Goal: Transaction & Acquisition: Purchase product/service

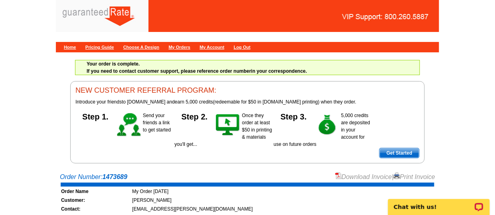
drag, startPoint x: 0, startPoint y: 0, endPoint x: 70, endPoint y: 44, distance: 82.3
click at [70, 44] on div "Home Pricing Guide Choose A Design My Orders My Account Log Out" at bounding box center [247, 47] width 383 height 10
click at [71, 45] on link "Home" at bounding box center [70, 47] width 12 height 5
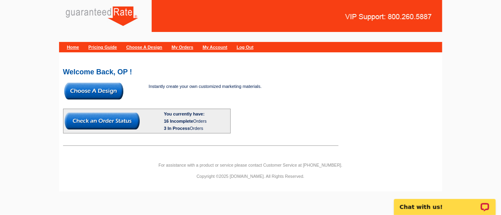
click at [78, 91] on img at bounding box center [93, 91] width 59 height 17
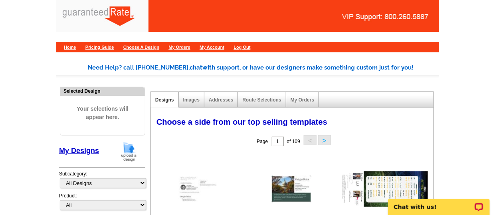
click at [128, 152] on img at bounding box center [129, 151] width 21 height 20
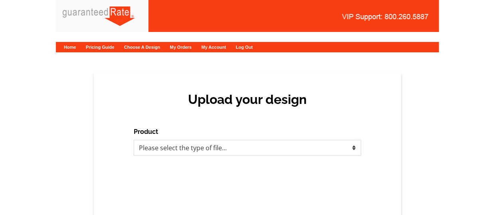
click at [183, 146] on select "Please select the type of file... Postcards Calendars Business Cards Letters an…" at bounding box center [248, 148] width 228 height 16
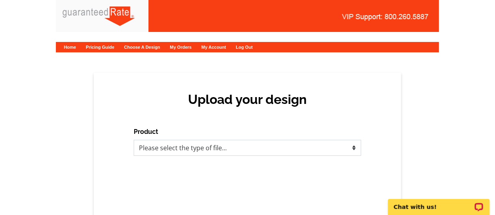
select select "1"
click at [134, 140] on select "Please select the type of file... Postcards Calendars Business Cards Letters an…" at bounding box center [248, 148] width 228 height 16
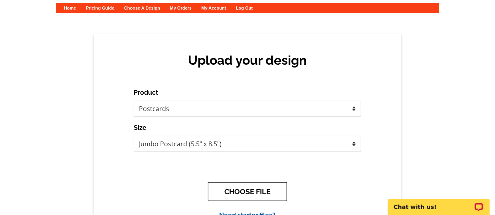
click at [236, 184] on button "CHOOSE FILE" at bounding box center [247, 191] width 79 height 19
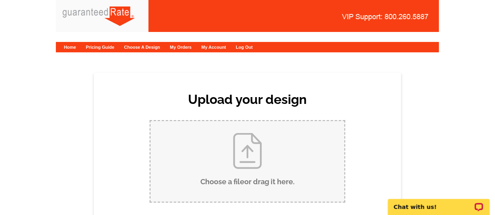
click at [236, 184] on input "Choose a file or drag it here ." at bounding box center [248, 161] width 194 height 81
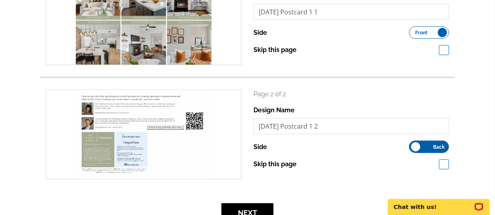
scroll to position [157, 0]
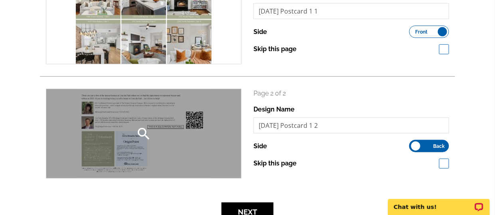
click at [143, 156] on div "search" at bounding box center [143, 133] width 195 height 89
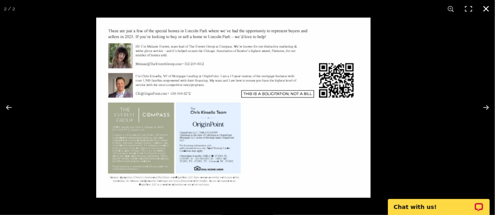
drag, startPoint x: 308, startPoint y: 201, endPoint x: 272, endPoint y: 218, distance: 39.3
click at [272, 214] on html "Home Pricing Guide Choose A Design My Orders My Account Log Out Review your upl…" at bounding box center [247, 146] width 495 height 607
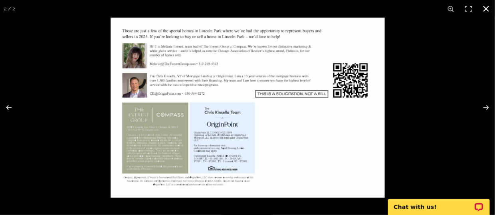
click at [456, 92] on div at bounding box center [358, 125] width 495 height 215
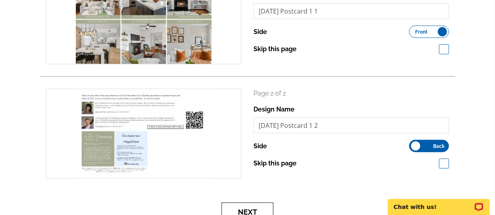
click at [246, 203] on button "Next" at bounding box center [248, 211] width 52 height 19
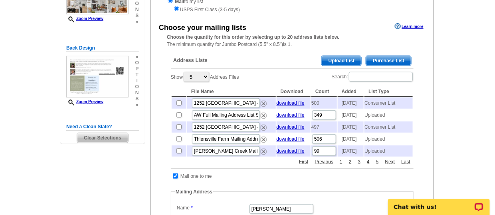
scroll to position [135, 0]
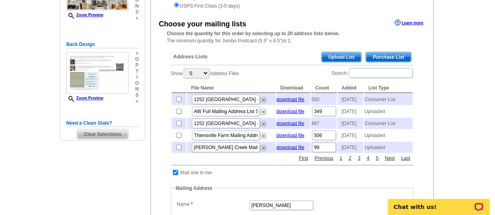
click at [175, 175] on input "checkbox" at bounding box center [175, 172] width 5 height 5
checkbox input "false"
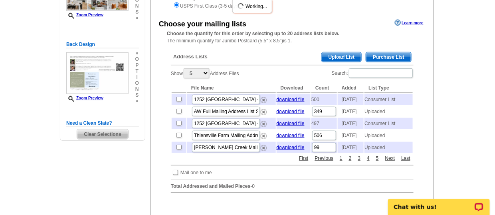
click at [336, 54] on span "Upload List" at bounding box center [342, 57] width 40 height 10
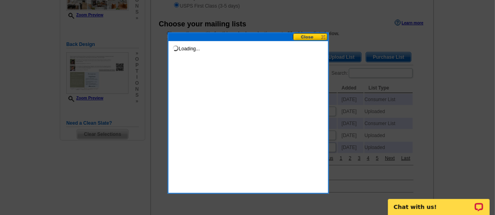
click at [309, 38] on button at bounding box center [310, 37] width 35 height 8
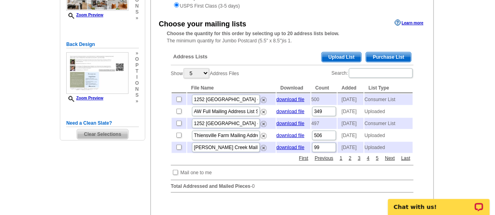
click at [353, 55] on span "Upload List" at bounding box center [342, 57] width 40 height 10
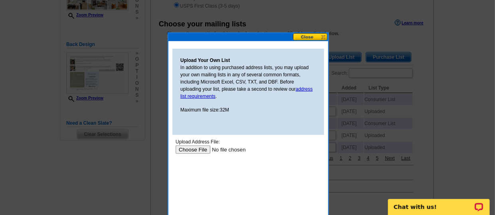
scroll to position [0, 0]
click at [185, 147] on input "file" at bounding box center [225, 149] width 101 height 8
type input "C:\fakepath\mailing-list_992907.csv"
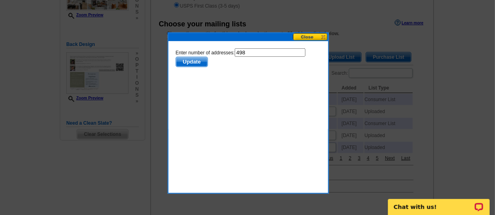
click at [195, 59] on span "Update" at bounding box center [192, 62] width 32 height 10
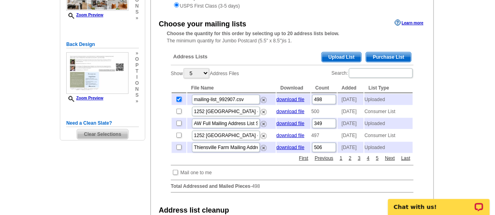
click at [179, 100] on input "checkbox" at bounding box center [178, 99] width 5 height 5
checkbox input "false"
click at [346, 55] on span "Upload List" at bounding box center [342, 57] width 40 height 10
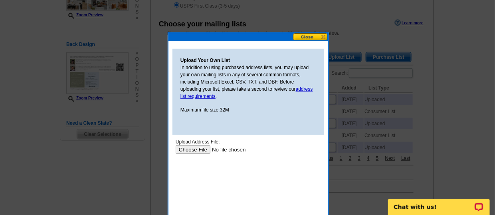
click at [197, 147] on input "file" at bounding box center [225, 149] width 101 height 8
click at [355, 33] on div at bounding box center [247, 40] width 495 height 350
click at [180, 148] on input "file" at bounding box center [225, 149] width 101 height 8
type input "C:\fakepath\Aug 19 2025 List - Mailing Labels (2).csv"
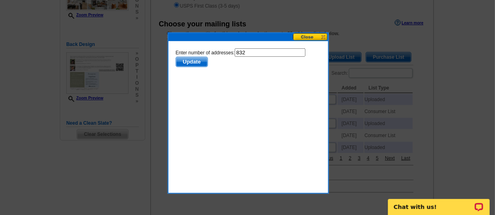
click at [183, 62] on span "Update" at bounding box center [192, 62] width 32 height 10
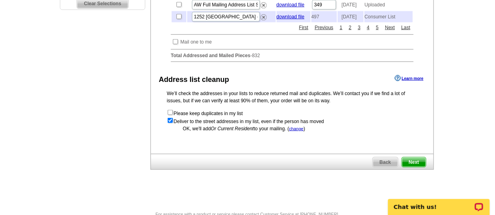
scroll to position [271, 0]
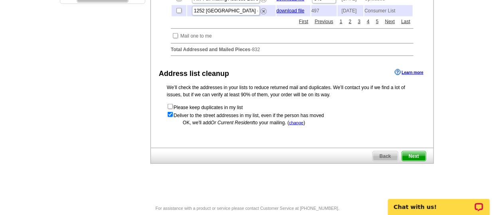
click at [417, 161] on span "Next" at bounding box center [414, 156] width 24 height 10
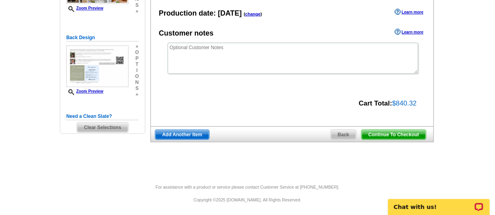
scroll to position [140, 0]
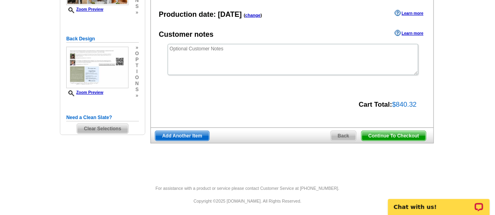
click at [383, 137] on span "Continue To Checkout" at bounding box center [394, 136] width 64 height 10
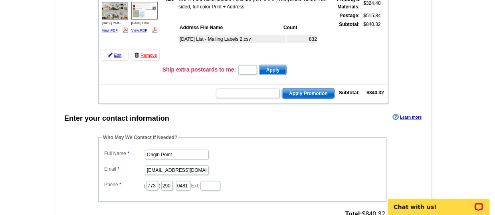
scroll to position [119, 0]
click at [182, 155] on input "Origin Point" at bounding box center [177, 155] width 64 height 10
click at [168, 153] on input "Origin Point" at bounding box center [177, 155] width 64 height 10
click at [180, 153] on input "Origin Point" at bounding box center [177, 155] width 64 height 10
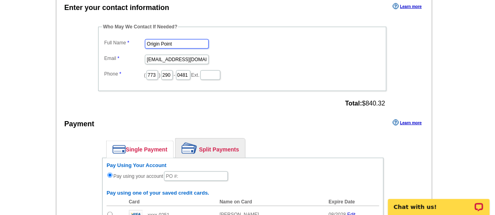
scroll to position [264, 0]
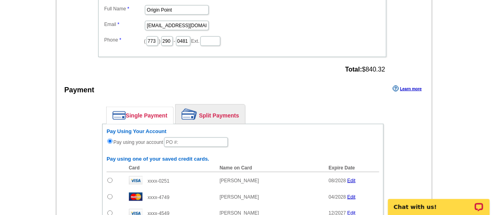
click at [206, 128] on h6 "Pay Using Your Account" at bounding box center [243, 131] width 273 height 6
click at [215, 113] on link "Split Payments" at bounding box center [210, 114] width 69 height 19
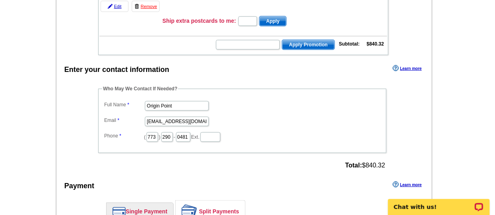
scroll to position [168, 0]
click at [178, 105] on input "Origin Point" at bounding box center [177, 106] width 64 height 10
type input "[PERSON_NAME]"
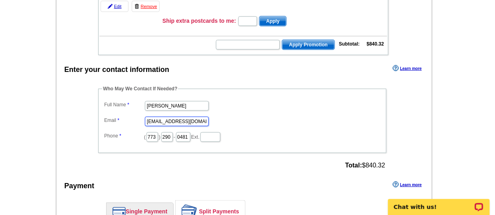
scroll to position [0, 0]
type input "[EMAIL_ADDRESS][PERSON_NAME][DOMAIN_NAME]"
type input "516"
type input "8"
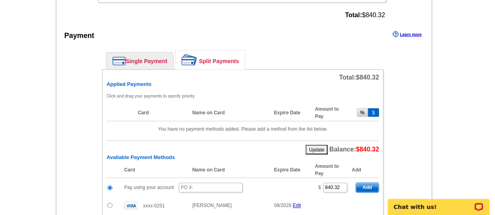
scroll to position [388, 0]
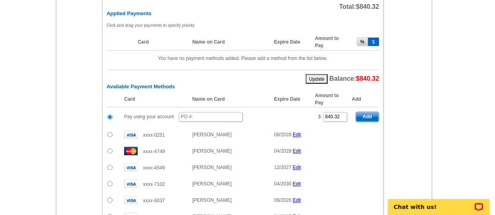
type input "6862"
click at [218, 107] on td "Pay using your account" at bounding box center [215, 117] width 191 height 20
click at [215, 118] on td "Pay using your account" at bounding box center [215, 117] width 191 height 20
click at [210, 114] on input "text" at bounding box center [211, 117] width 64 height 10
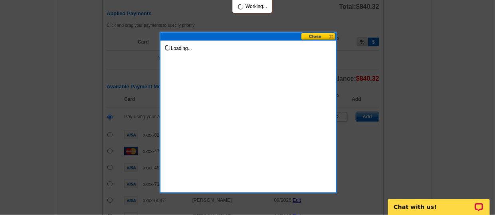
type input "082225_147_AJ"
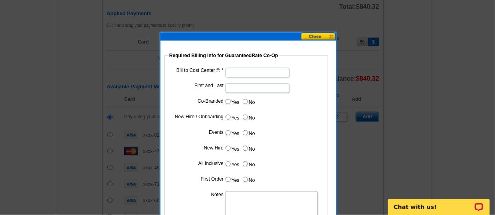
click at [272, 71] on input "Bill to Cost Center #:" at bounding box center [258, 73] width 64 height 10
type input "200101"
type input "K"
type input "Chris Kinsella"
click at [230, 101] on input "Yes" at bounding box center [228, 101] width 5 height 5
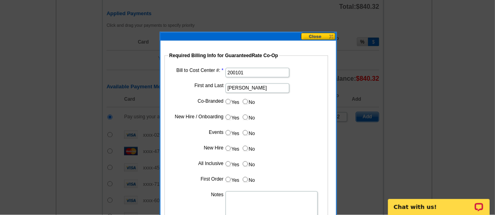
radio input "true"
click at [246, 121] on input "Cost paid by cobrand" at bounding box center [258, 120] width 64 height 10
type input "50%"
click at [295, 113] on dd "50%" at bounding box center [246, 119] width 156 height 12
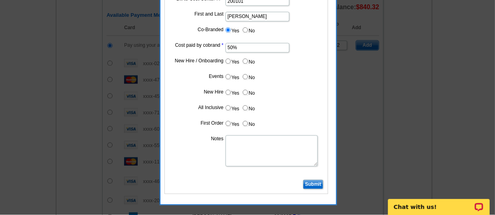
click at [308, 181] on input "Submit" at bounding box center [313, 185] width 20 height 10
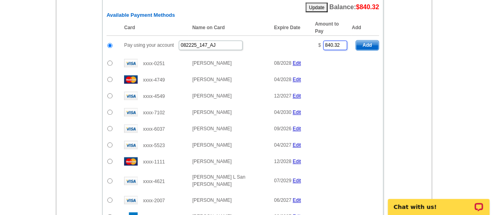
click at [345, 44] on input "840.32" at bounding box center [335, 46] width 24 height 10
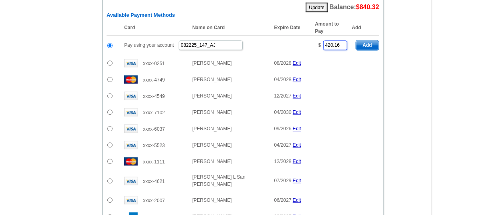
type input "420.16"
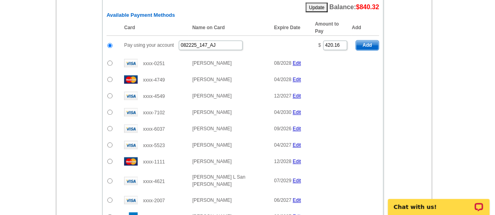
click at [367, 43] on body "Chat with us!" at bounding box center [415, 122] width 160 height 186
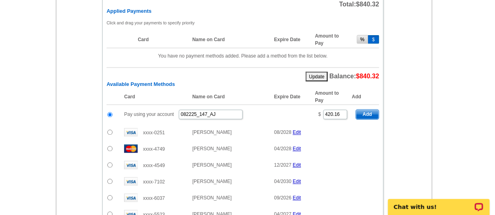
scroll to position [382, 0]
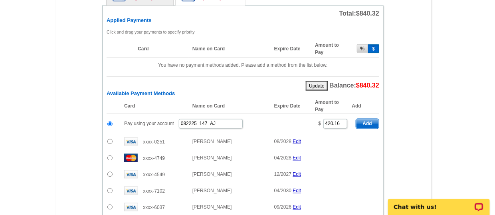
drag, startPoint x: 367, startPoint y: 116, endPoint x: 398, endPoint y: 107, distance: 31.5
click at [367, 119] on span "Add" at bounding box center [367, 124] width 23 height 10
click at [370, 119] on span "Add" at bounding box center [367, 124] width 23 height 10
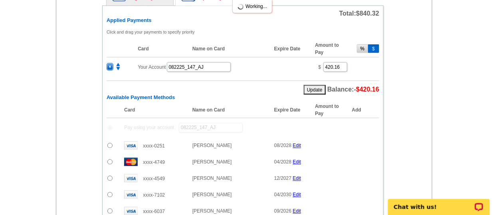
radio input "false"
type input "-420.16"
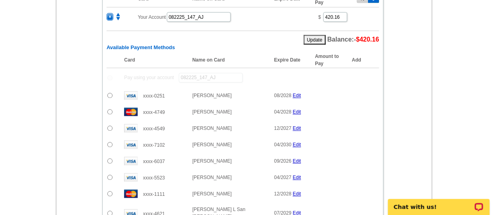
click at [111, 93] on input "radio" at bounding box center [109, 95] width 5 height 5
radio input "true"
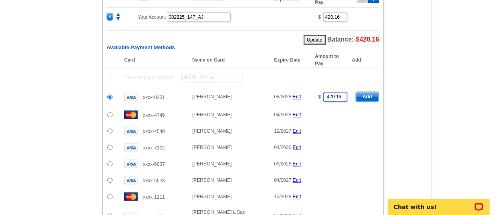
click at [329, 93] on input "-420.16" at bounding box center [335, 97] width 24 height 10
click at [366, 95] on span "Add" at bounding box center [367, 97] width 23 height 10
type input "-420.16"
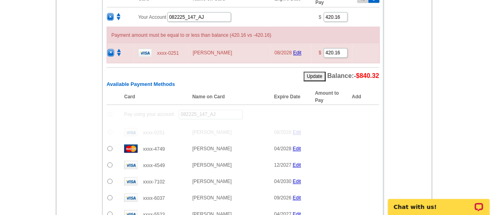
click at [113, 50] on span "×" at bounding box center [111, 53] width 6 height 7
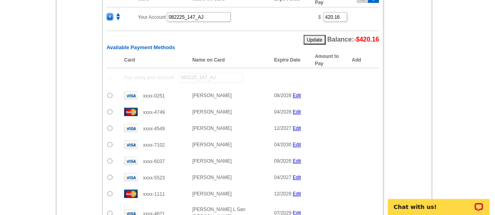
click at [108, 93] on input "radio" at bounding box center [109, 95] width 5 height 5
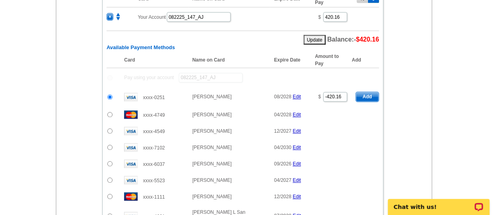
click at [373, 92] on span "Add" at bounding box center [367, 97] width 23 height 10
radio input "false"
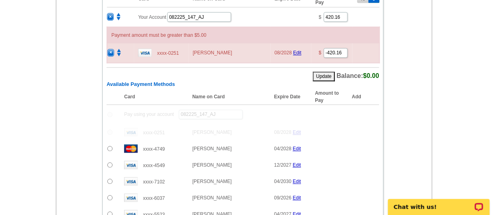
click at [107, 47] on td "×" at bounding box center [120, 53] width 27 height 20
click at [110, 50] on span "×" at bounding box center [111, 53] width 6 height 7
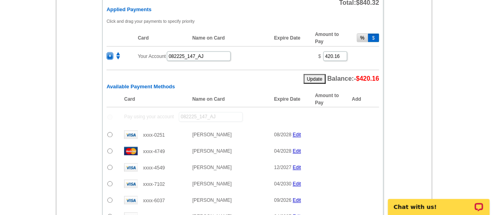
scroll to position [389, 0]
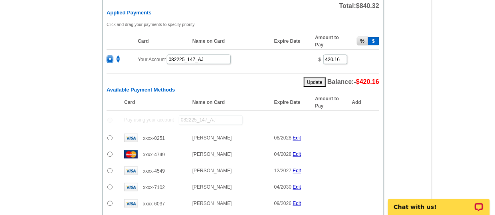
click at [359, 38] on button "%" at bounding box center [363, 41] width 12 height 9
type input "50"
click at [343, 55] on input "50" at bounding box center [335, 60] width 24 height 10
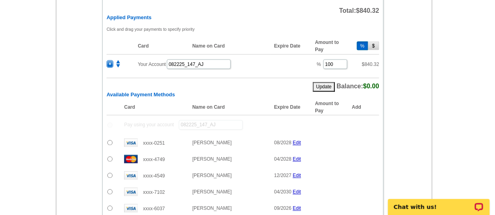
click at [30, 117] on main "Add Another Item Checkout Order Name: My Order 2025-08-22 Save Order Review you…" at bounding box center [247, 55] width 495 height 787
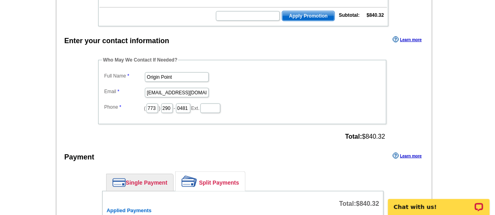
scroll to position [371, 0]
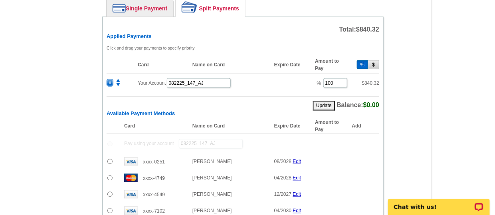
click at [107, 79] on span "×" at bounding box center [110, 82] width 6 height 7
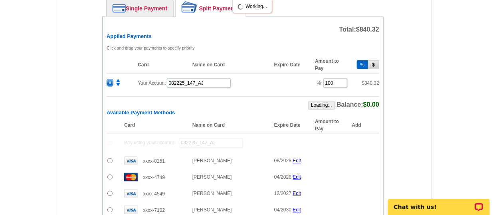
type input "100"
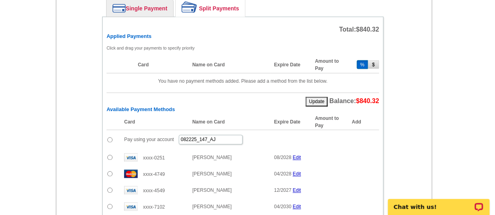
click at [110, 137] on input "radio" at bounding box center [109, 139] width 5 height 5
radio input "true"
drag, startPoint x: 338, startPoint y: 133, endPoint x: 311, endPoint y: 131, distance: 27.6
click at [311, 131] on tr "Pay using your account 082225_147_AJ % 100 Add" at bounding box center [243, 140] width 273 height 20
click at [362, 135] on span "Add" at bounding box center [367, 140] width 23 height 10
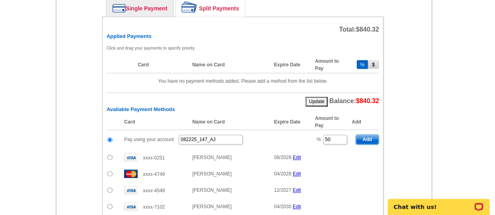
type input "100"
radio input "false"
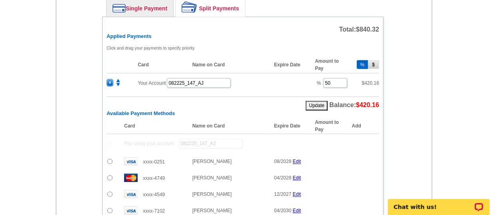
click at [108, 159] on input "radio" at bounding box center [109, 161] width 5 height 5
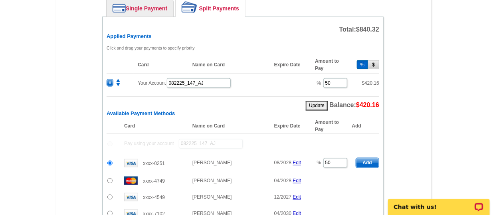
click at [362, 159] on span "Add" at bounding box center [367, 163] width 23 height 10
radio input "false"
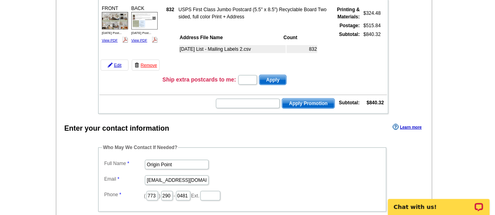
scroll to position [109, 0]
drag, startPoint x: 184, startPoint y: 161, endPoint x: 146, endPoint y: 151, distance: 39.7
click at [146, 151] on fieldset "Who May We Contact If Needed? Full Name Origin Point Email marketing@originpoin…" at bounding box center [242, 178] width 288 height 68
type input "[PERSON_NAME]"
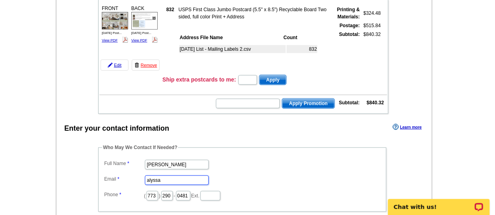
type input "[EMAIL_ADDRESS][PERSON_NAME][DOMAIN_NAME]"
type input "516"
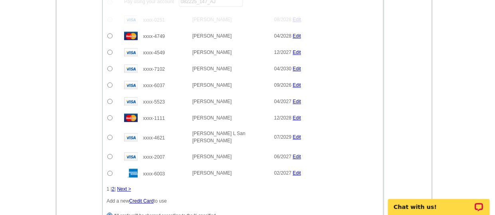
scroll to position [662, 0]
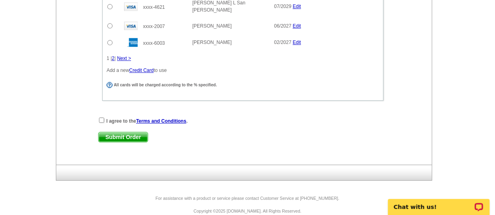
type input "6862"
click at [101, 117] on input "checkbox" at bounding box center [101, 119] width 5 height 5
checkbox input "true"
click at [112, 132] on span "Submit Order" at bounding box center [123, 137] width 49 height 10
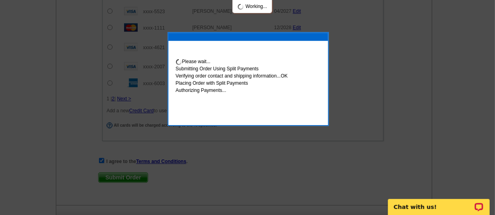
scroll to position [703, 0]
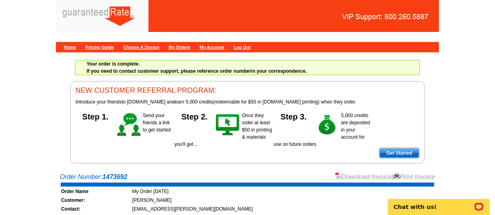
scroll to position [55, 0]
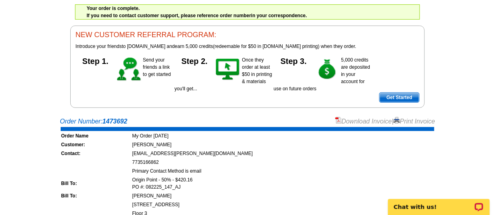
click at [356, 122] on link "Download Invoice" at bounding box center [363, 121] width 57 height 7
